Goal: Task Accomplishment & Management: Complete application form

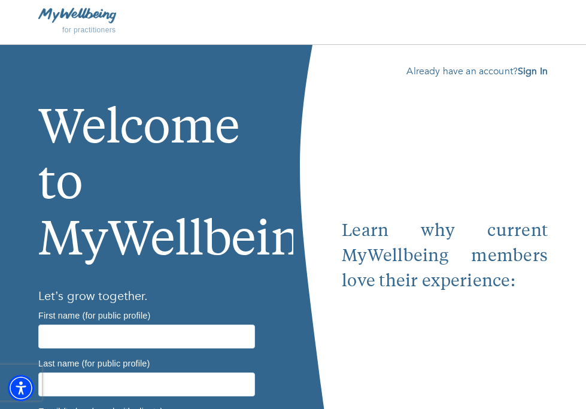
type input "[PERSON_NAME][EMAIL_ADDRESS][DOMAIN_NAME]"
click at [97, 336] on input "text" at bounding box center [146, 337] width 217 height 24
type input "Yuliya"
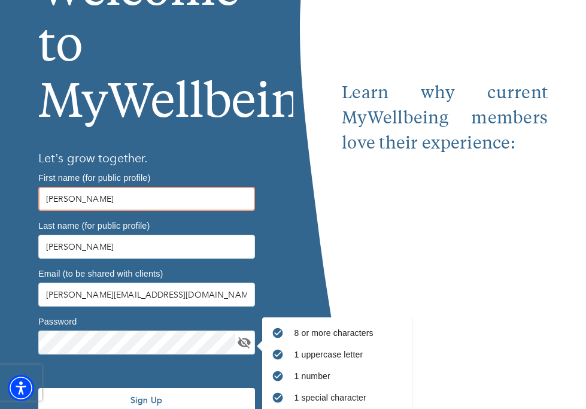
scroll to position [193, 0]
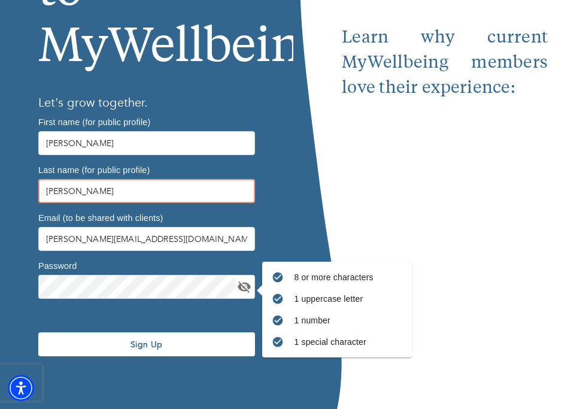
click at [83, 188] on input "Baer" at bounding box center [146, 191] width 217 height 24
type input "Bulba"
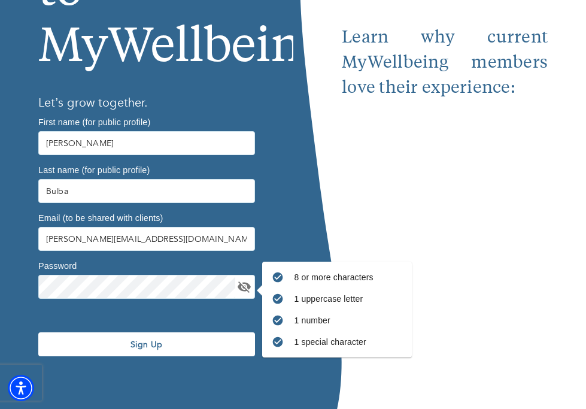
drag, startPoint x: 100, startPoint y: 356, endPoint x: 114, endPoint y: 299, distance: 58.5
click at [110, 304] on div "Sign Up" at bounding box center [147, 344] width 226 height 81
click at [250, 290] on icon "toggle password visibility" at bounding box center [244, 287] width 14 height 14
click at [50, 315] on div "Sign Up" at bounding box center [147, 344] width 226 height 81
click at [37, 323] on div "Sign Up" at bounding box center [147, 344] width 226 height 81
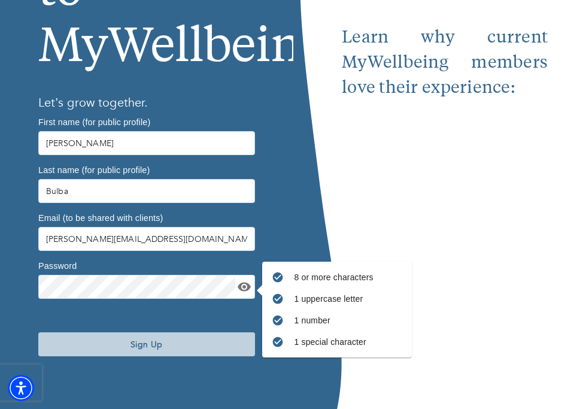
click at [110, 350] on button "Sign Up" at bounding box center [146, 344] width 217 height 24
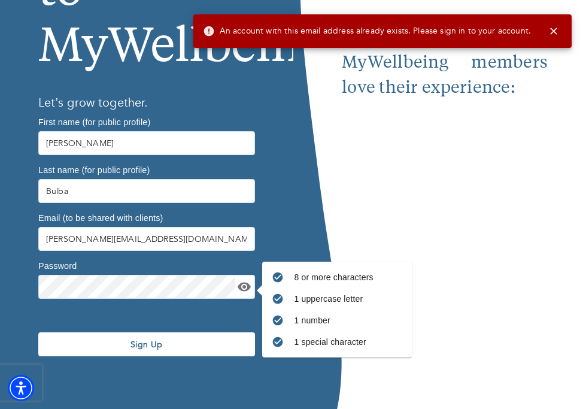
scroll to position [0, 0]
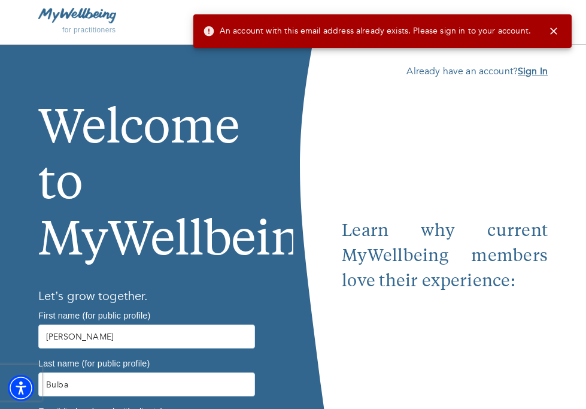
click at [530, 77] on b "Sign In" at bounding box center [533, 71] width 30 height 13
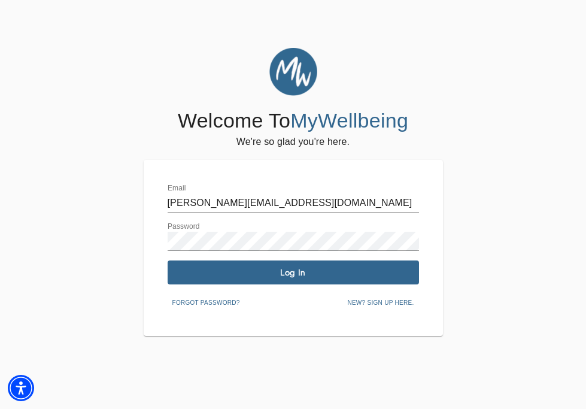
click at [183, 272] on span "Log In" at bounding box center [293, 272] width 242 height 11
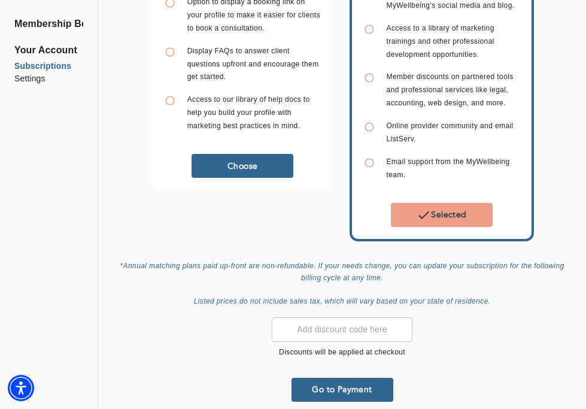
scroll to position [378, 0]
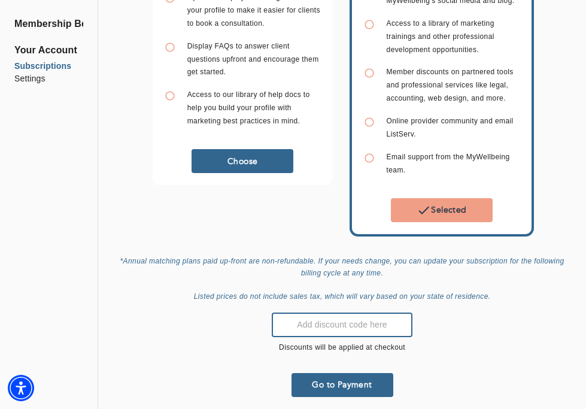
click at [349, 313] on input "text" at bounding box center [342, 325] width 140 height 25
